Goal: Check status: Check status

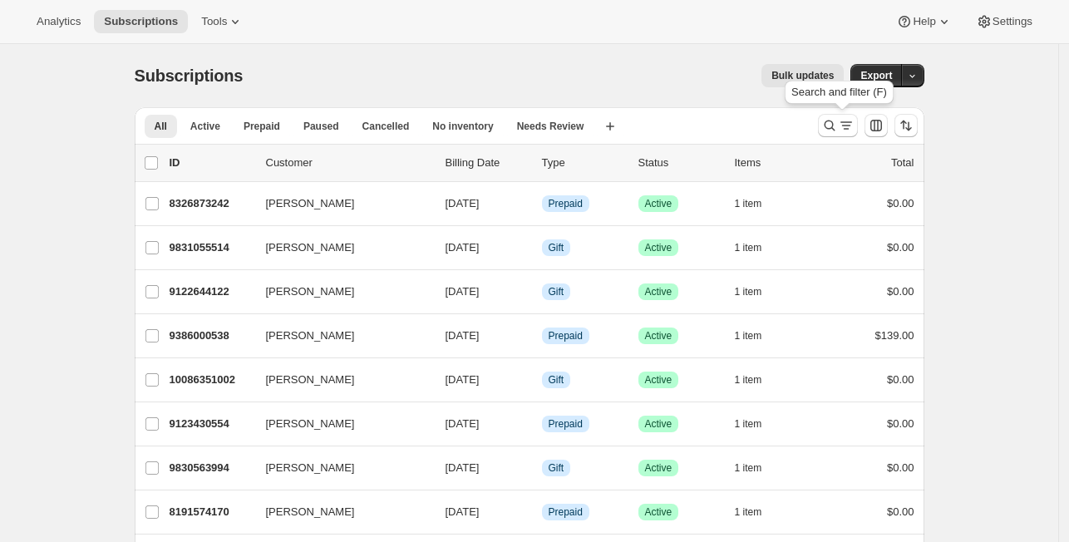
click at [821, 105] on div "Search and filter (F)" at bounding box center [839, 95] width 116 height 37
click at [833, 128] on icon "Search and filter results" at bounding box center [829, 125] width 17 height 17
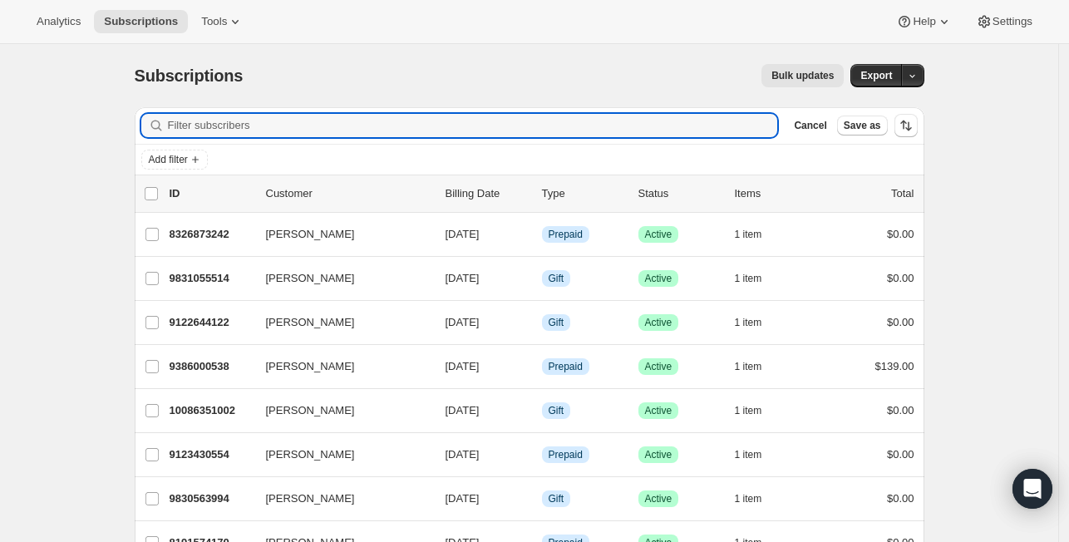
paste input "[EMAIL_ADDRESS][DOMAIN_NAME]"
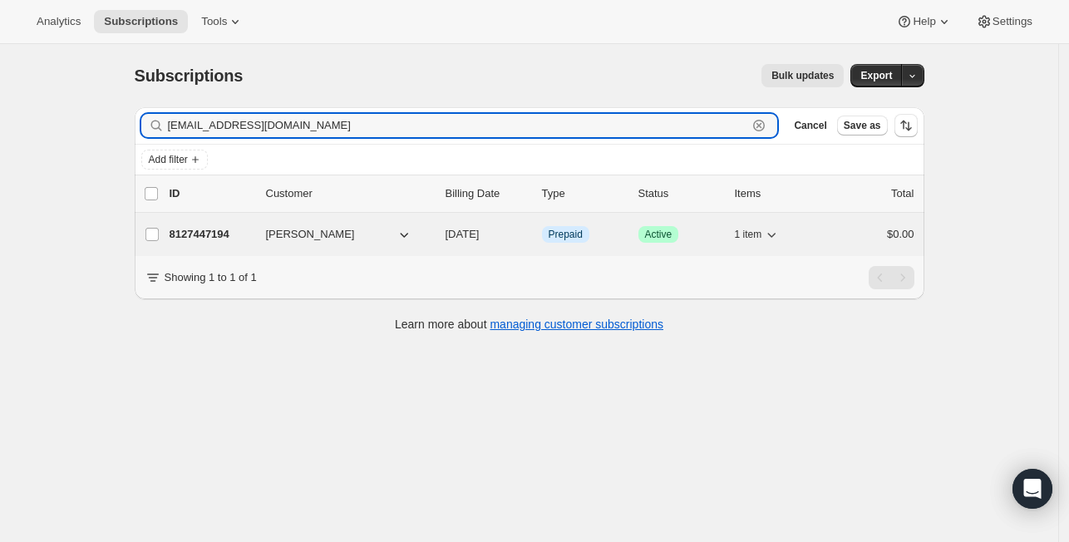
type input "[EMAIL_ADDRESS][DOMAIN_NAME]"
click at [213, 236] on p "8127447194" at bounding box center [211, 234] width 83 height 17
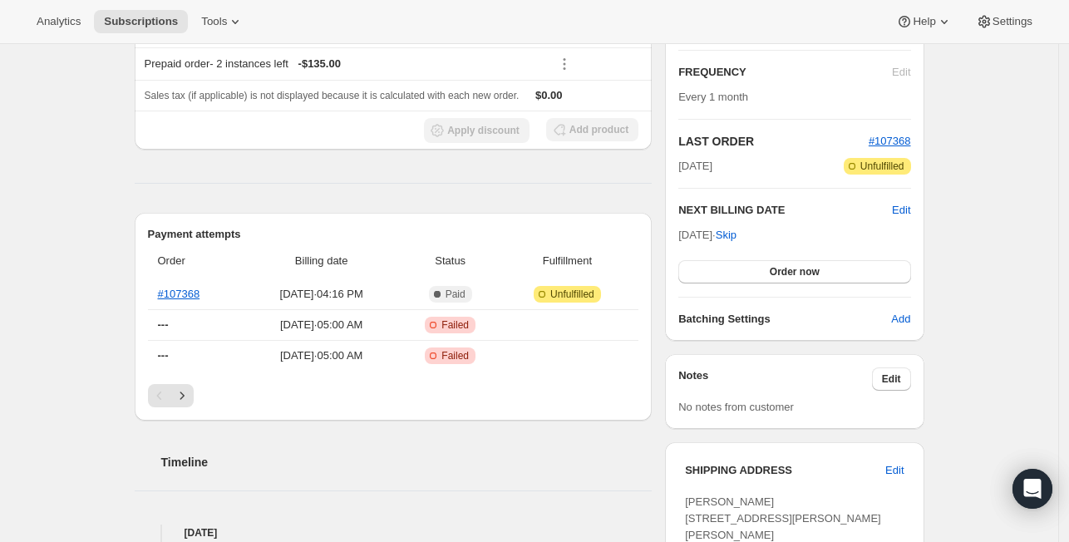
scroll to position [284, 0]
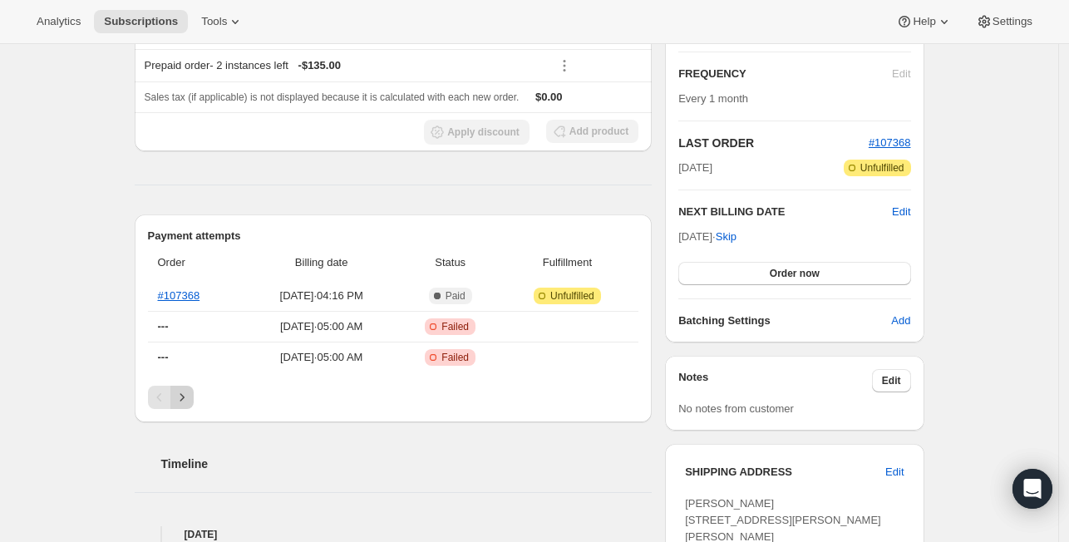
click at [189, 392] on icon "Next" at bounding box center [182, 397] width 17 height 17
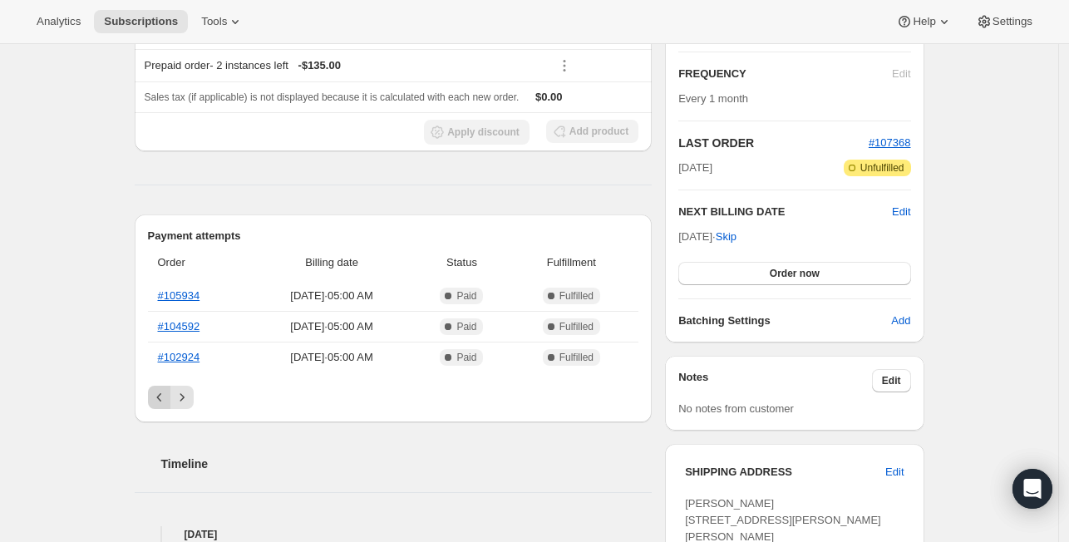
click at [155, 401] on icon "Previous" at bounding box center [159, 397] width 17 height 17
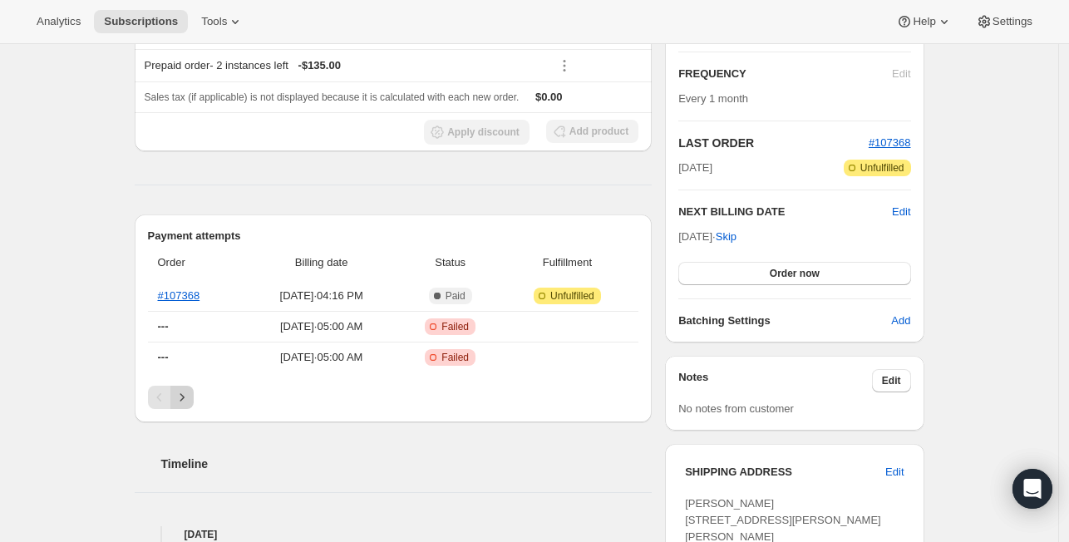
click at [187, 401] on icon "Next" at bounding box center [182, 397] width 17 height 17
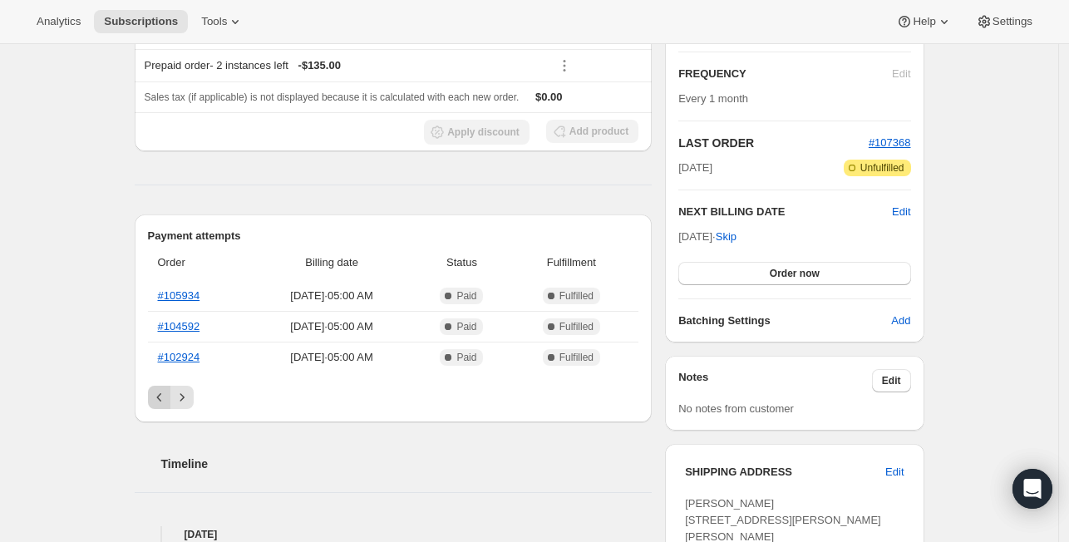
click at [159, 389] on icon "Previous" at bounding box center [159, 397] width 17 height 17
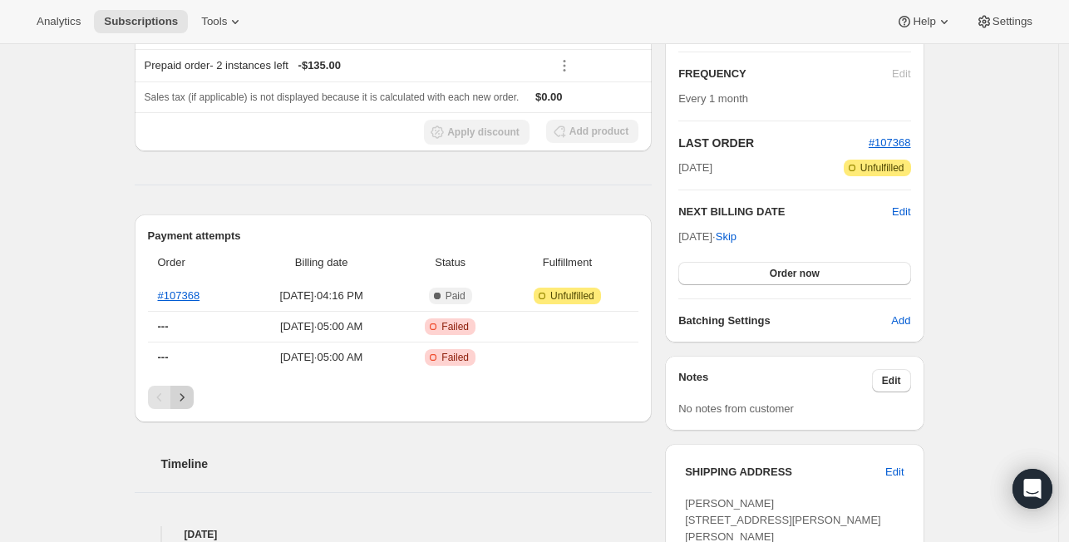
click at [189, 389] on icon "Next" at bounding box center [182, 397] width 17 height 17
